Goal: Task Accomplishment & Management: Complete application form

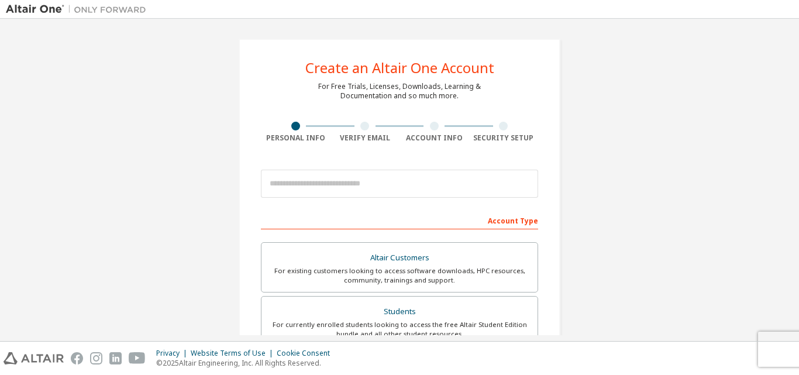
scroll to position [176, 0]
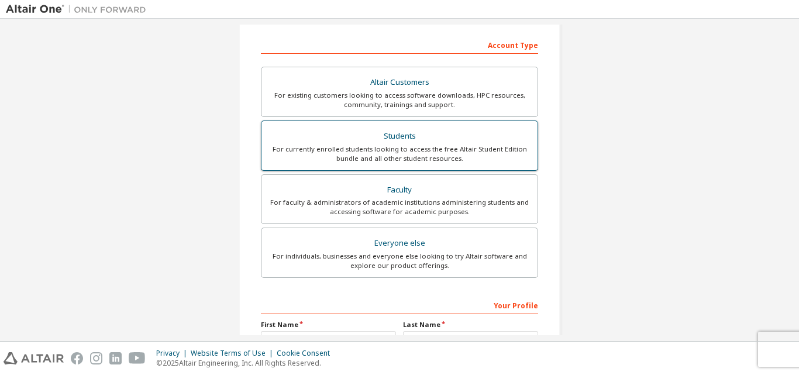
click at [397, 150] on div "For currently enrolled students looking to access the free Altair Student Editi…" at bounding box center [400, 154] width 262 height 19
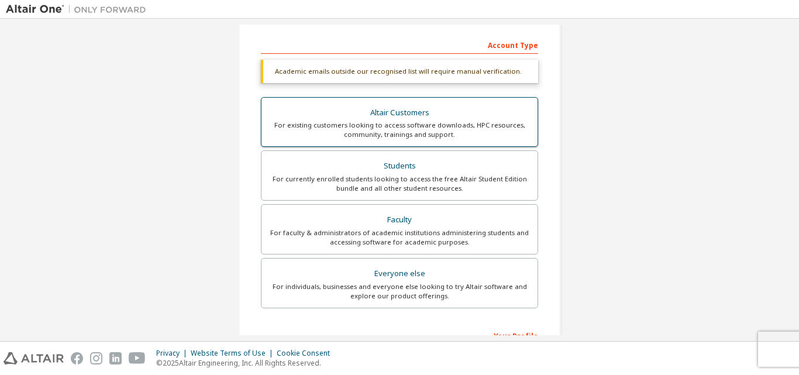
click at [411, 122] on div "For existing customers looking to access software downloads, HPC resources, com…" at bounding box center [400, 130] width 262 height 19
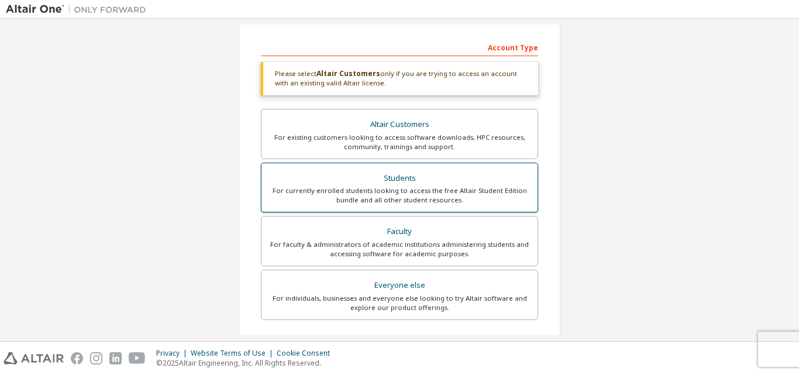
scroll to position [0, 0]
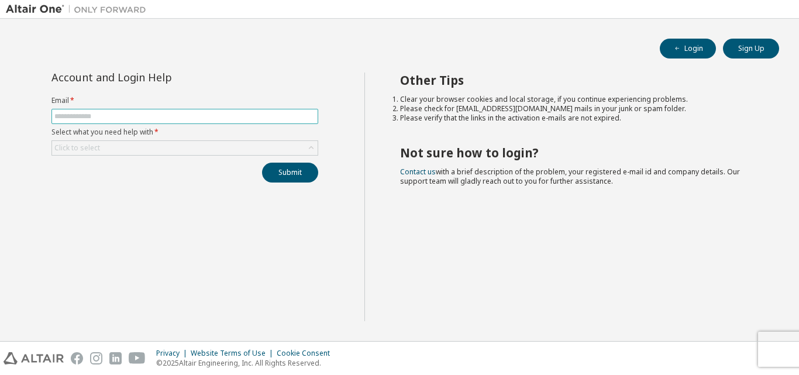
click at [106, 116] on input "text" at bounding box center [184, 116] width 261 height 9
type input "**********"
click at [77, 147] on div "Click to select" at bounding box center [77, 147] width 46 height 9
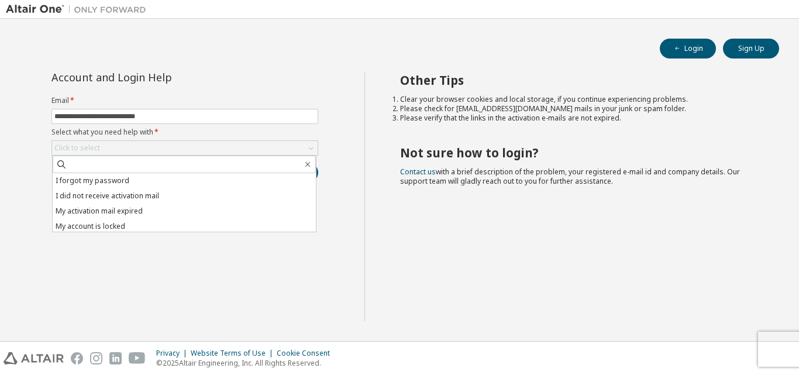
click at [195, 247] on div "**********" at bounding box center [185, 197] width 359 height 249
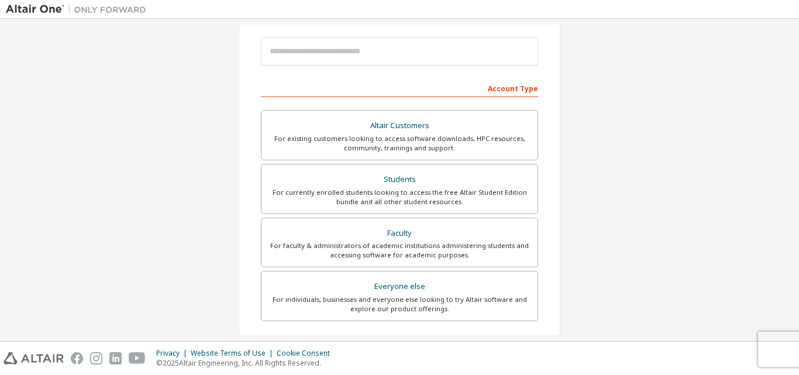
scroll to position [234, 0]
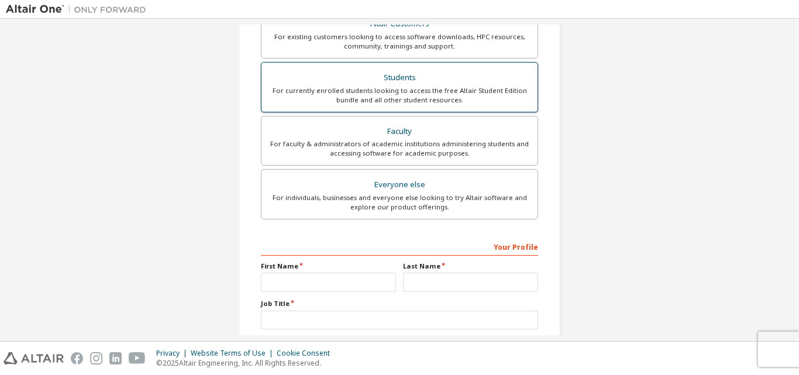
click at [403, 78] on div "Students" at bounding box center [400, 78] width 262 height 16
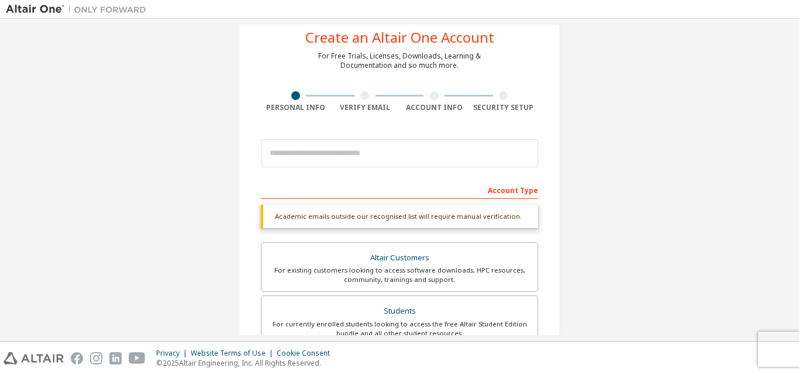
scroll to position [0, 0]
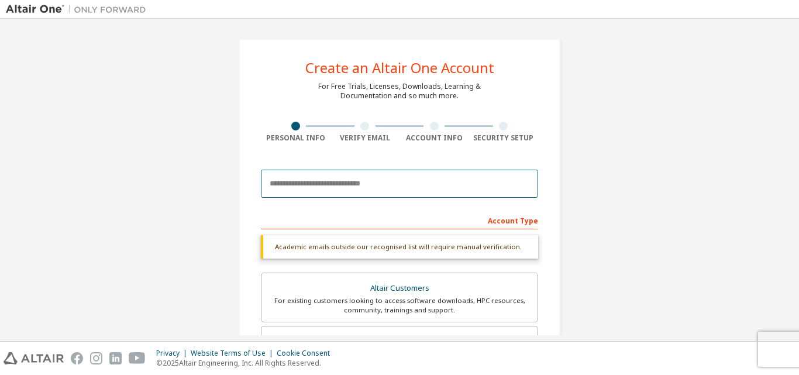
click at [311, 187] on input "email" at bounding box center [399, 184] width 277 height 28
type input "**********"
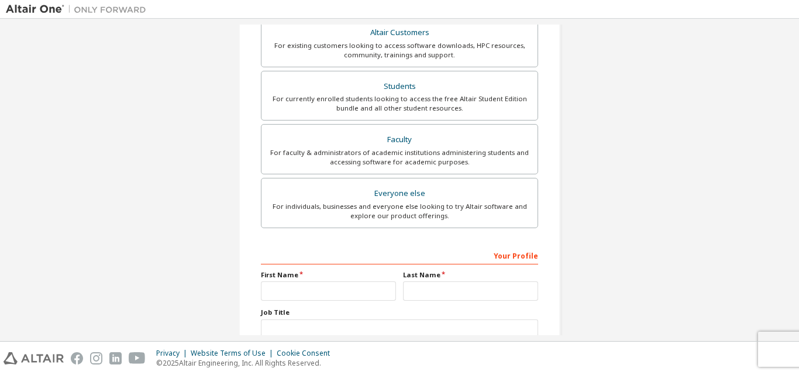
scroll to position [293, 0]
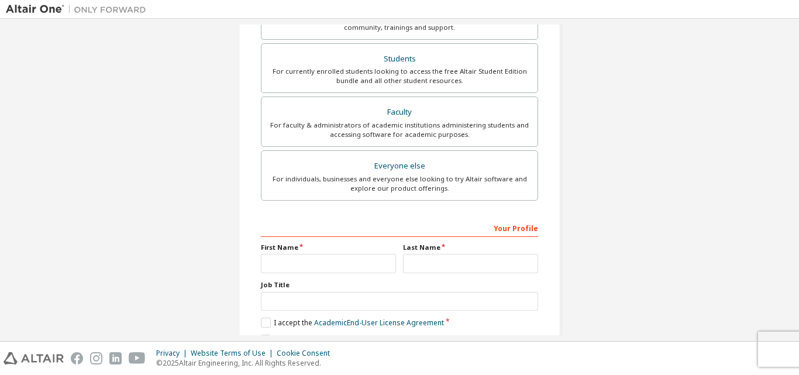
click at [285, 231] on div "Your Profile" at bounding box center [399, 227] width 277 height 19
click at [293, 235] on div "Your Profile" at bounding box center [399, 227] width 277 height 19
click at [286, 269] on input "text" at bounding box center [328, 263] width 135 height 19
type input "*"
type input "****"
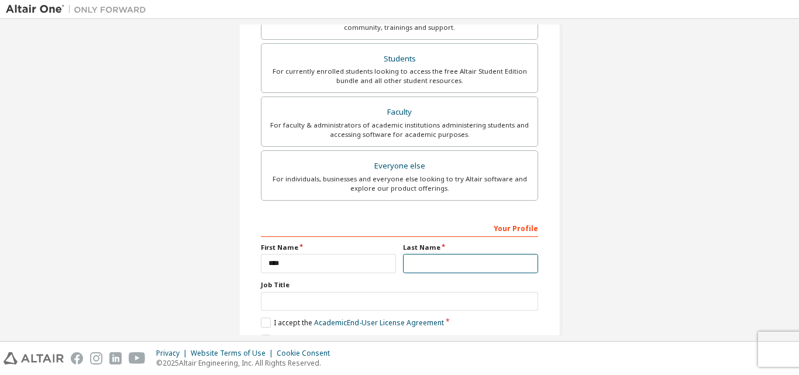
click at [411, 266] on input "text" at bounding box center [470, 263] width 135 height 19
type input "*******"
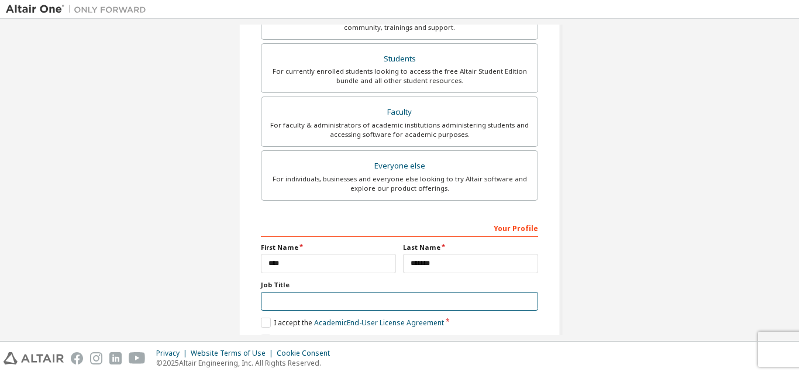
click at [303, 309] on input "text" at bounding box center [399, 301] width 277 height 19
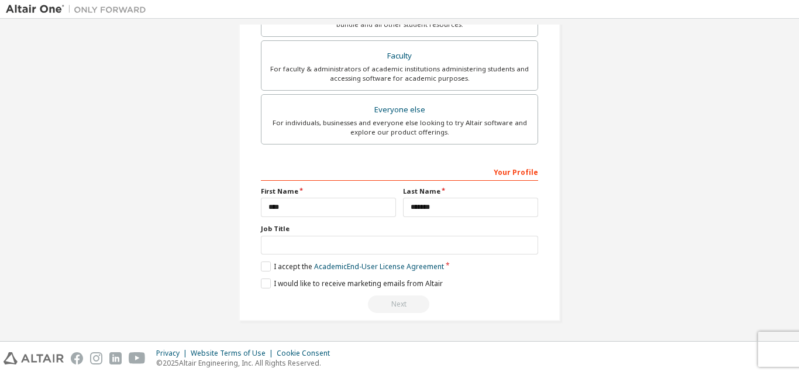
click at [546, 207] on div "**********" at bounding box center [400, 5] width 322 height 631
click at [262, 267] on label "I accept the Academic End-User License Agreement" at bounding box center [352, 267] width 183 height 10
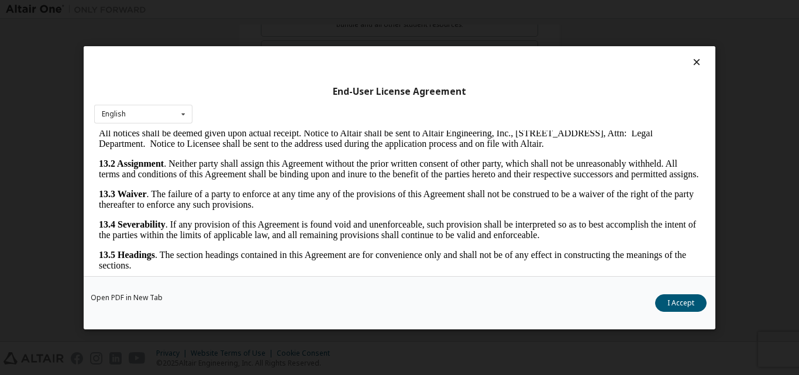
scroll to position [1942, 0]
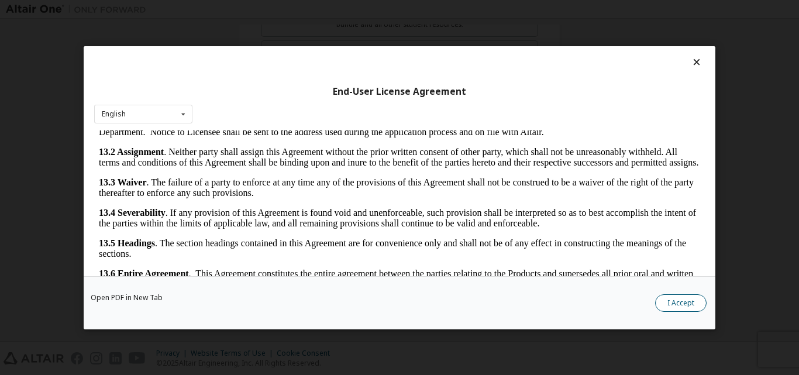
click at [672, 305] on button "I Accept" at bounding box center [680, 303] width 51 height 18
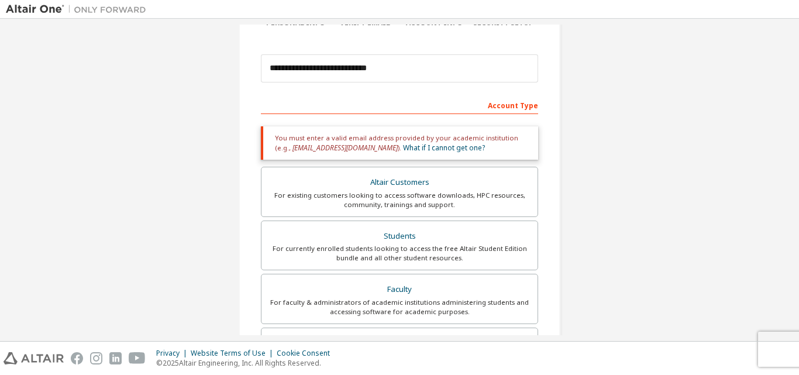
scroll to position [115, 0]
click at [372, 103] on div "Account Type" at bounding box center [399, 105] width 277 height 19
click at [345, 104] on div "Account Type" at bounding box center [399, 105] width 277 height 19
click at [327, 106] on div "Account Type" at bounding box center [399, 105] width 277 height 19
click at [317, 112] on div "Account Type" at bounding box center [399, 105] width 277 height 19
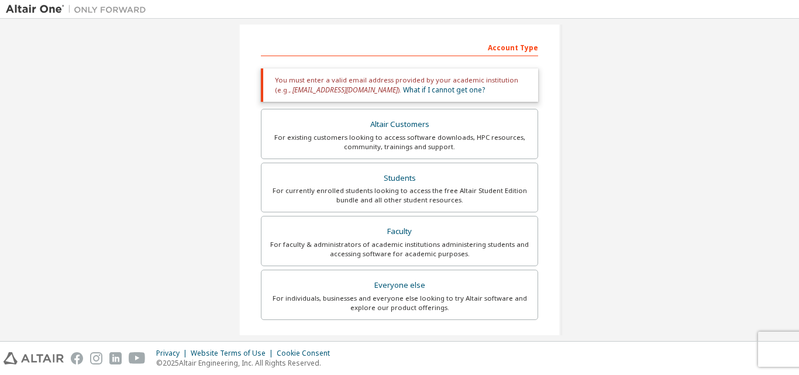
scroll to position [56, 0]
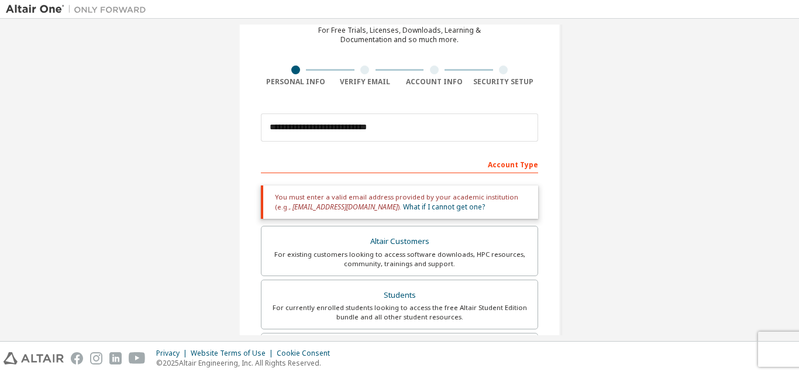
click at [322, 158] on div "Account Type" at bounding box center [399, 163] width 277 height 19
click at [321, 171] on div "Account Type" at bounding box center [399, 163] width 277 height 19
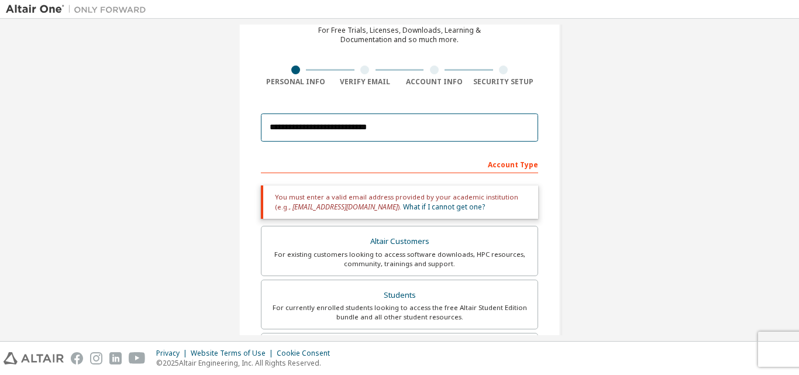
click at [410, 132] on input "**********" at bounding box center [399, 128] width 277 height 28
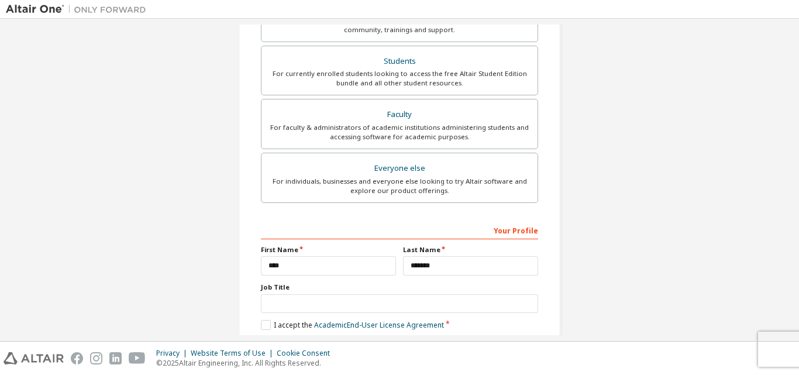
scroll to position [349, 0]
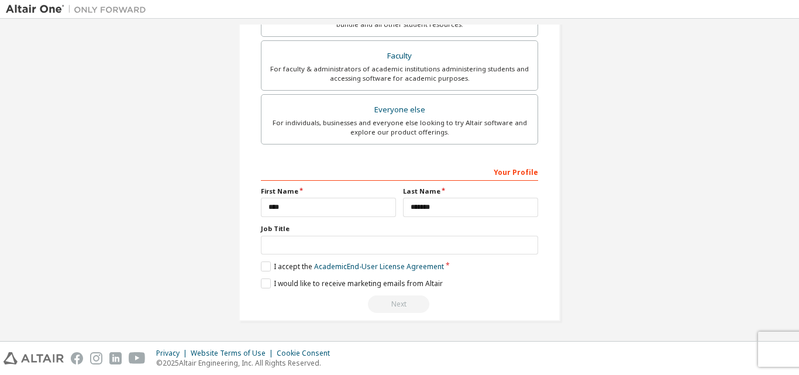
click at [257, 280] on div "**********" at bounding box center [400, 5] width 322 height 631
click at [262, 287] on label "I would like to receive marketing emails from Altair" at bounding box center [352, 284] width 182 height 10
click at [266, 282] on label "I would like to receive marketing emails from Altair" at bounding box center [352, 284] width 182 height 10
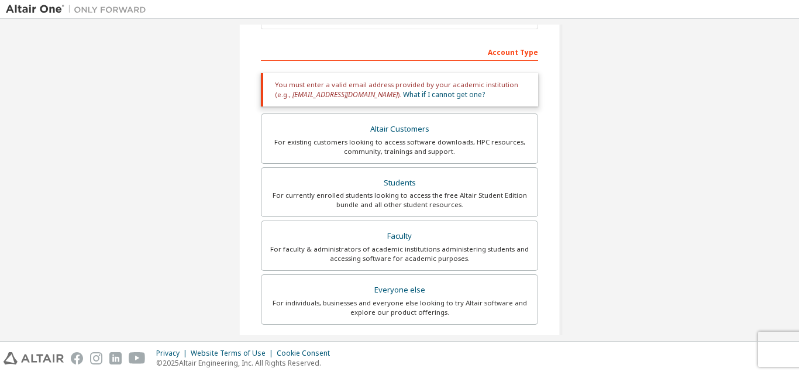
scroll to position [173, 0]
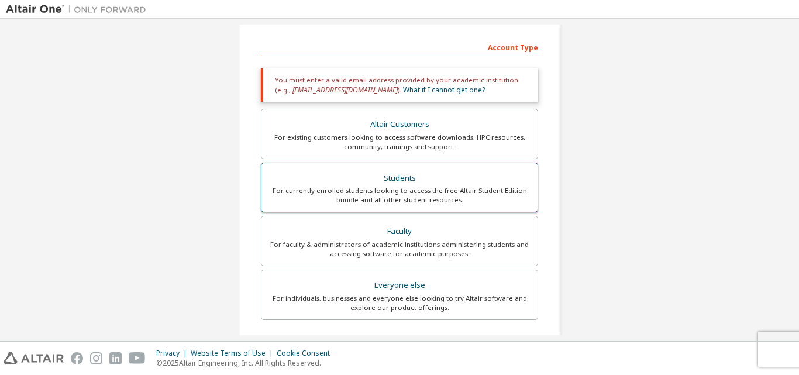
click at [406, 184] on div "Students" at bounding box center [400, 178] width 262 height 16
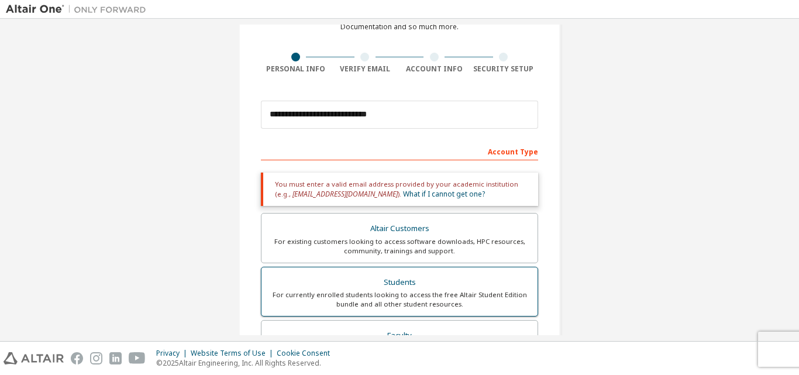
scroll to position [56, 0]
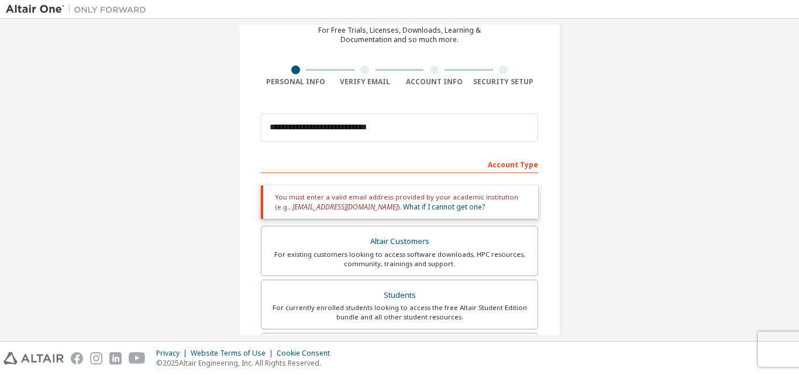
click at [359, 152] on form "**********" at bounding box center [399, 357] width 277 height 499
click at [358, 157] on div "Account Type" at bounding box center [399, 163] width 277 height 19
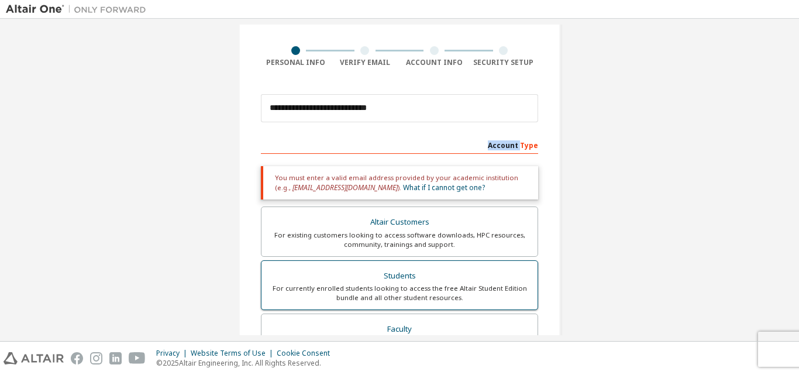
scroll to position [0, 0]
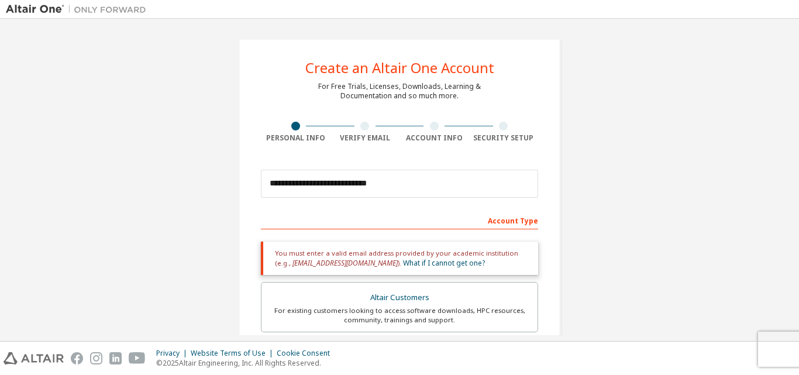
click at [527, 223] on div "Account Type" at bounding box center [399, 220] width 277 height 19
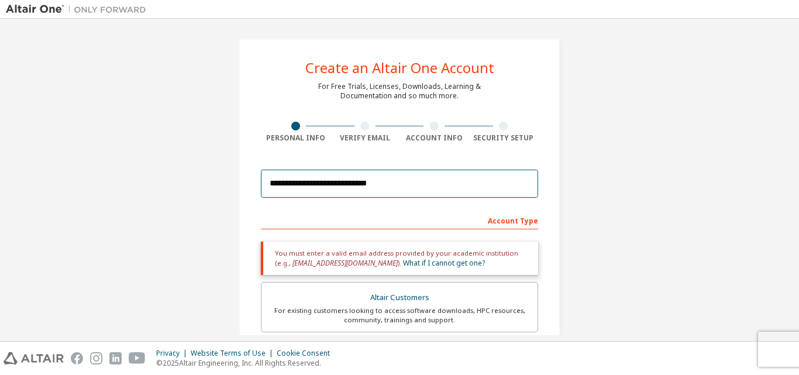
click at [387, 179] on input "**********" at bounding box center [399, 184] width 277 height 28
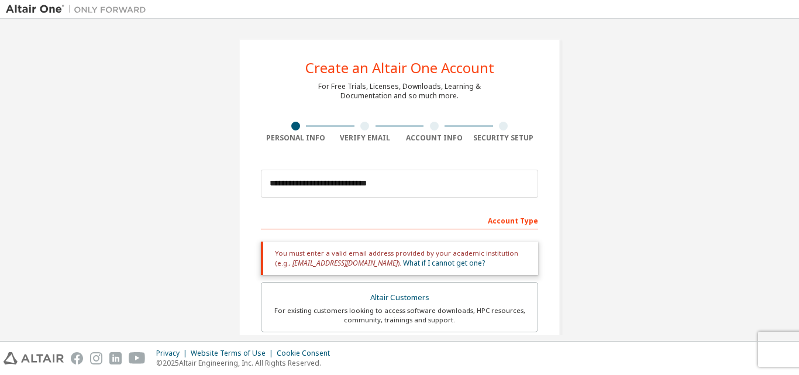
click at [348, 224] on div "Account Type" at bounding box center [399, 220] width 277 height 19
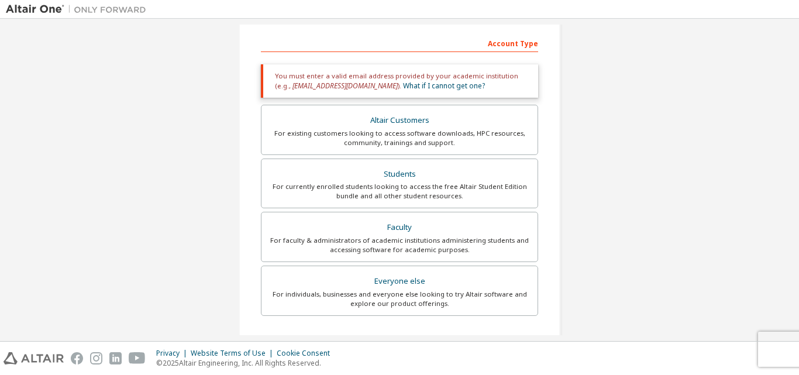
scroll to position [234, 0]
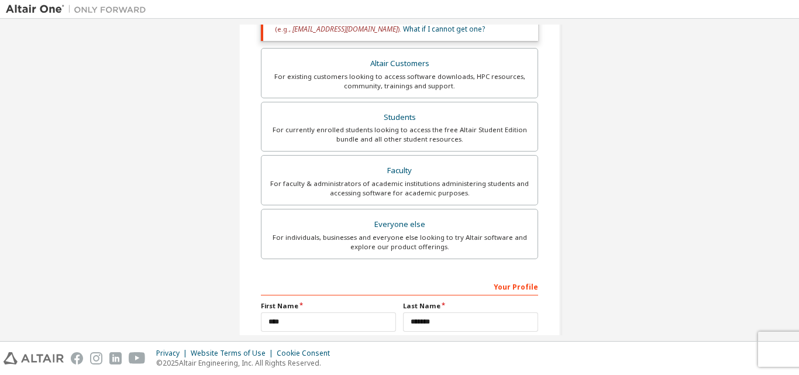
click at [413, 233] on div "For individuals, businesses and everyone else looking to try Altair software an…" at bounding box center [400, 242] width 262 height 19
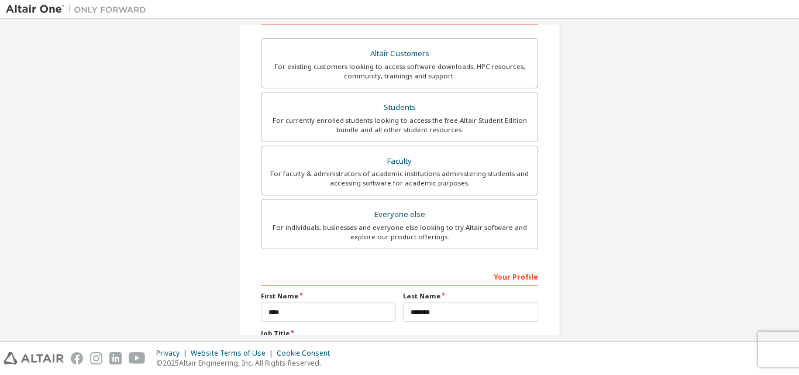
scroll to position [176, 0]
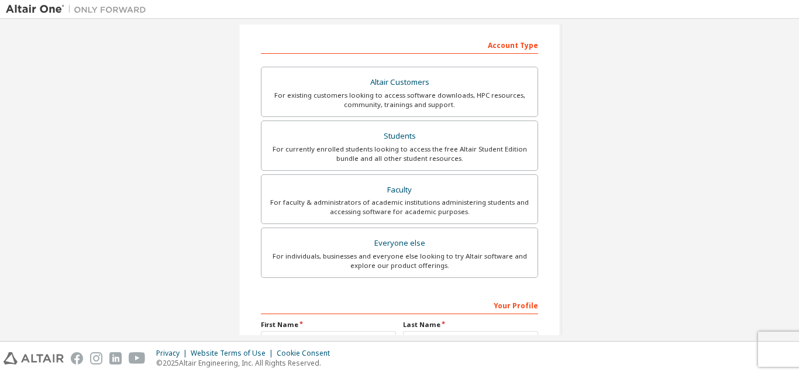
click at [400, 85] on div "Altair Customers" at bounding box center [400, 82] width 262 height 16
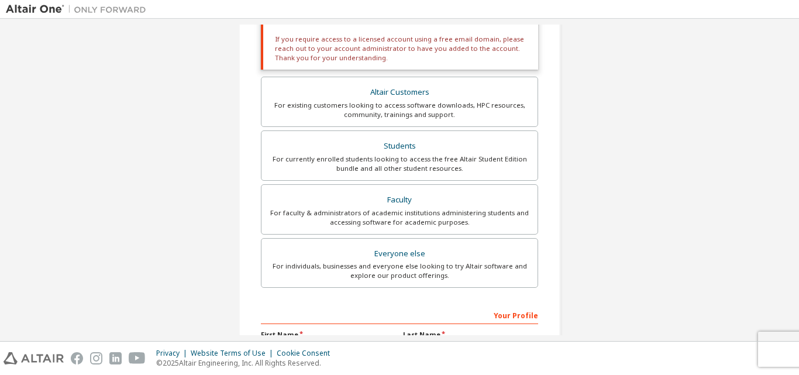
scroll to position [293, 0]
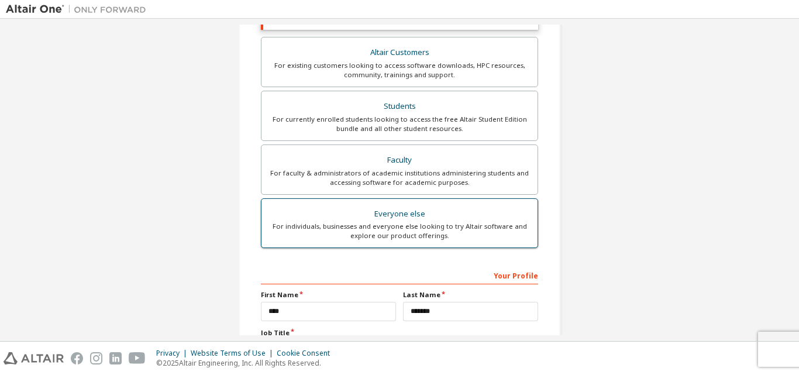
click at [392, 224] on div "For individuals, businesses and everyone else looking to try Altair software an…" at bounding box center [400, 231] width 262 height 19
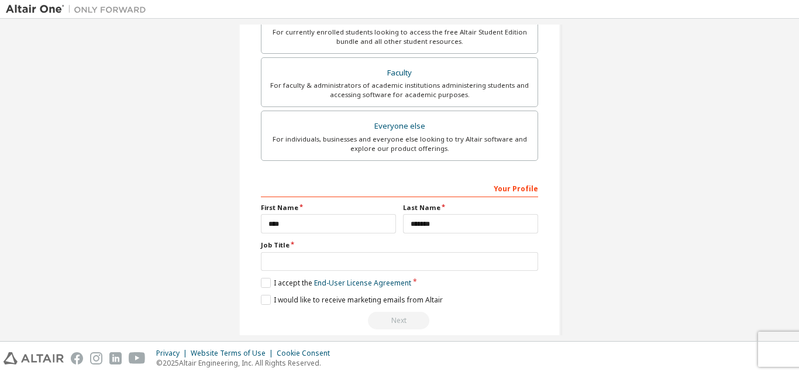
scroll to position [309, 0]
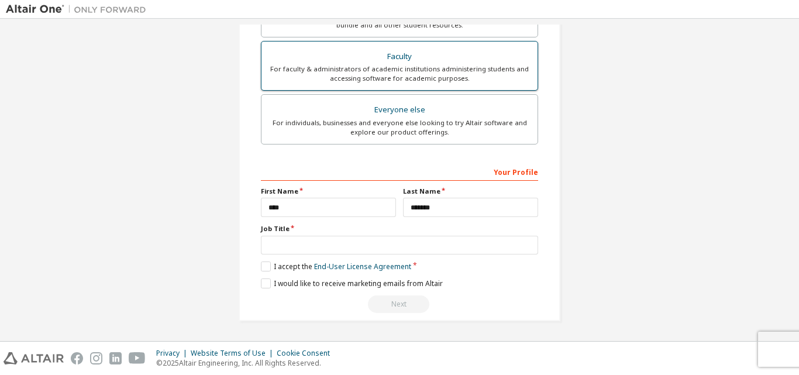
click at [386, 67] on div "For faculty & administrators of academic institutions administering students an…" at bounding box center [400, 73] width 262 height 19
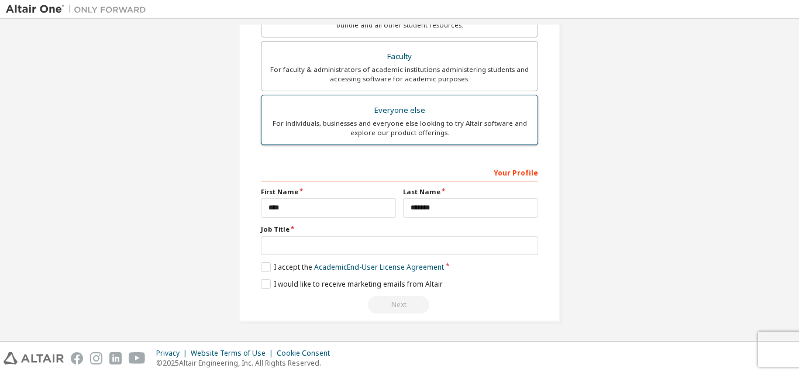
scroll to position [231, 0]
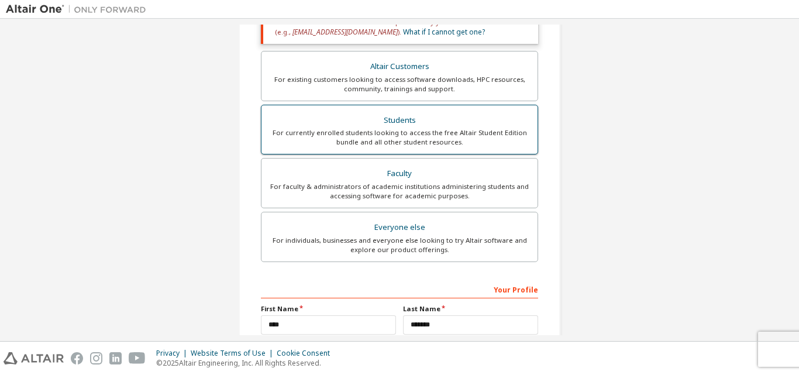
click at [404, 136] on div "For currently enrolled students looking to access the free Altair Student Editi…" at bounding box center [400, 137] width 262 height 19
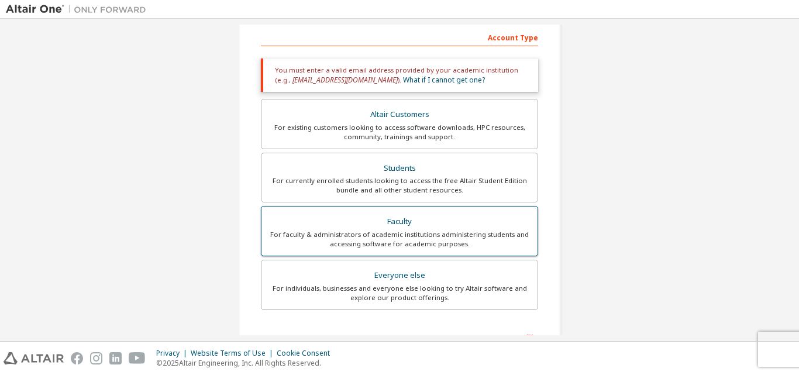
scroll to position [173, 0]
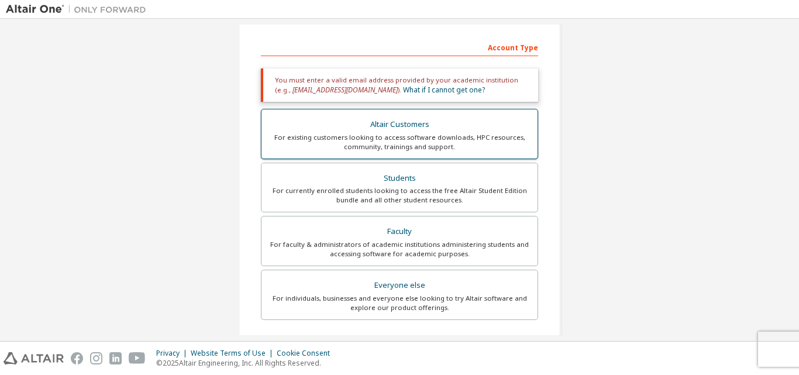
click at [414, 142] on div "For existing customers looking to access software downloads, HPC resources, com…" at bounding box center [400, 142] width 262 height 19
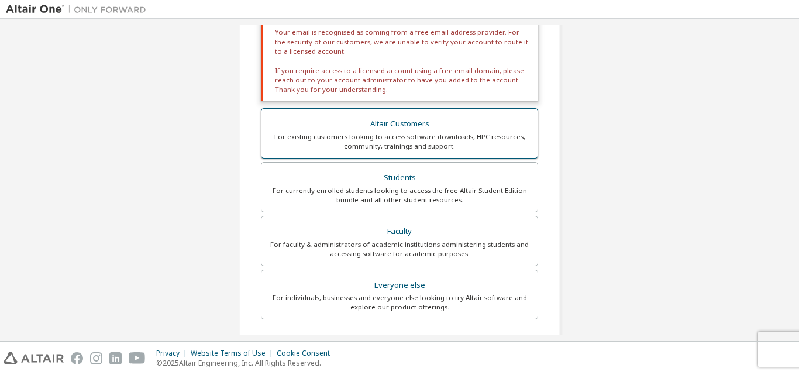
scroll to position [397, 0]
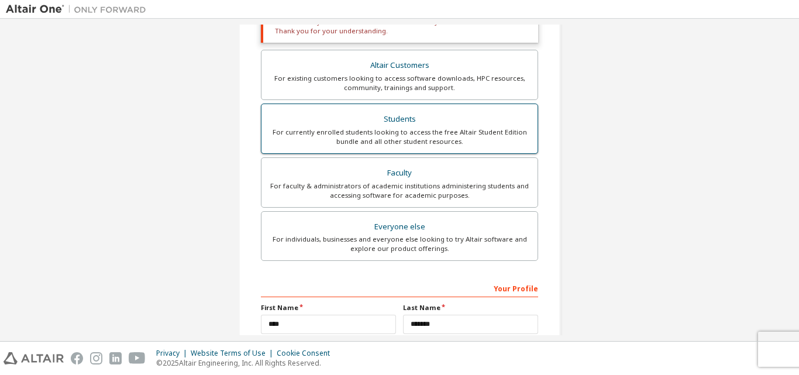
click at [407, 129] on div "For currently enrolled students looking to access the free Altair Student Editi…" at bounding box center [400, 137] width 262 height 19
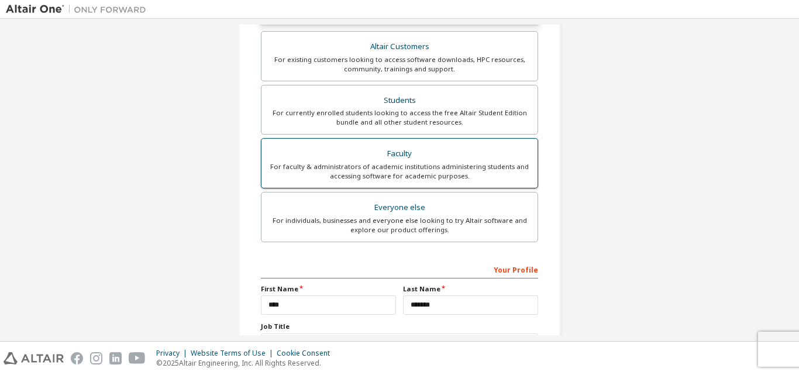
scroll to position [349, 0]
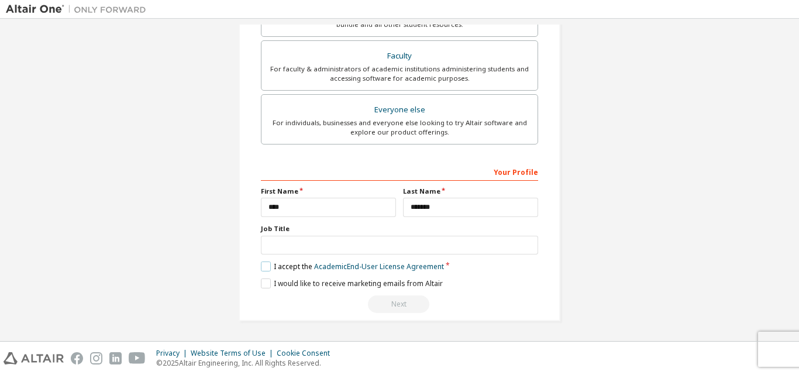
click at [261, 270] on label "I accept the Academic End-User License Agreement" at bounding box center [352, 267] width 183 height 10
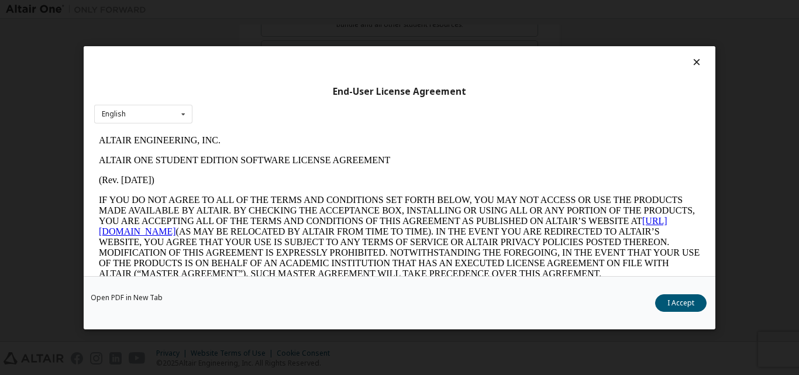
scroll to position [0, 0]
click at [685, 298] on button "I Accept" at bounding box center [680, 303] width 51 height 18
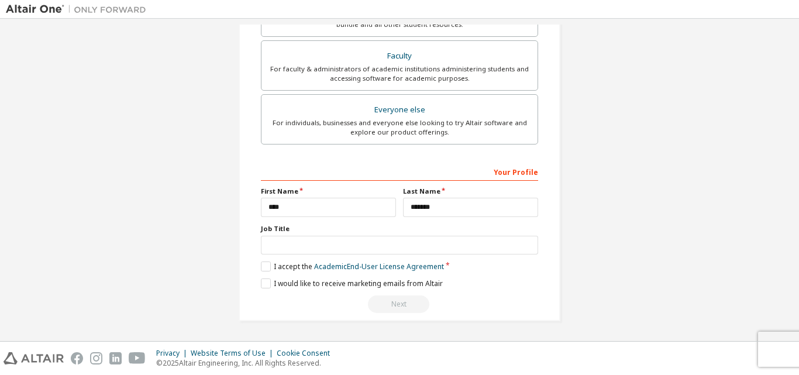
click at [528, 266] on div "I accept the Academic End-User License Agreement" at bounding box center [399, 267] width 277 height 10
click at [482, 301] on div "Next" at bounding box center [399, 305] width 277 height 18
click at [468, 315] on div "**********" at bounding box center [400, 5] width 322 height 631
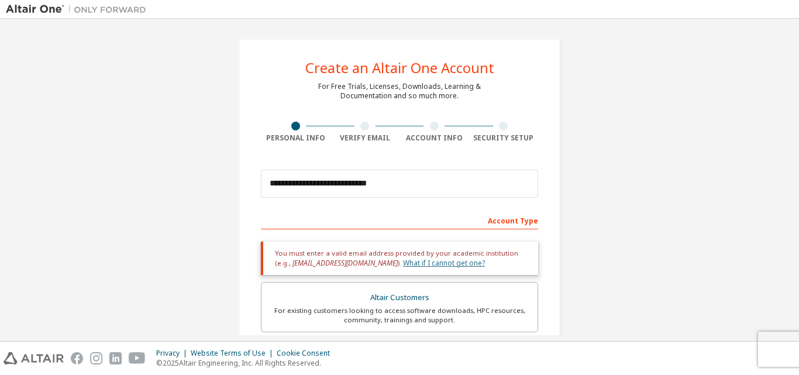
click at [403, 263] on link "What if I cannot get one?" at bounding box center [444, 263] width 82 height 10
